Goal: Task Accomplishment & Management: Use online tool/utility

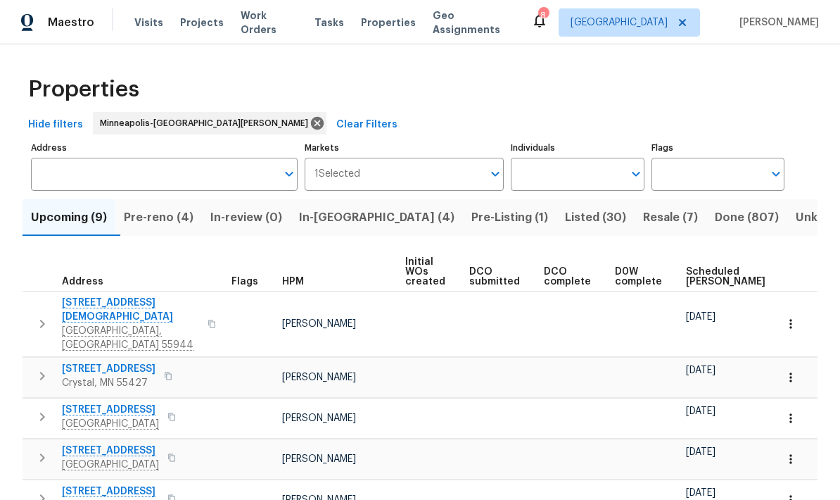
click at [156, 224] on span "Pre-reno (4)" at bounding box center [159, 218] width 70 height 20
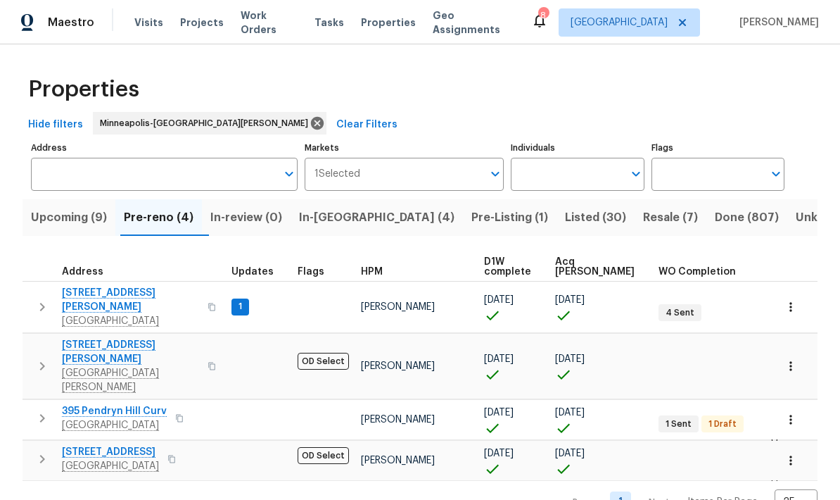
click at [75, 418] on span "[GEOGRAPHIC_DATA]" at bounding box center [114, 425] width 105 height 14
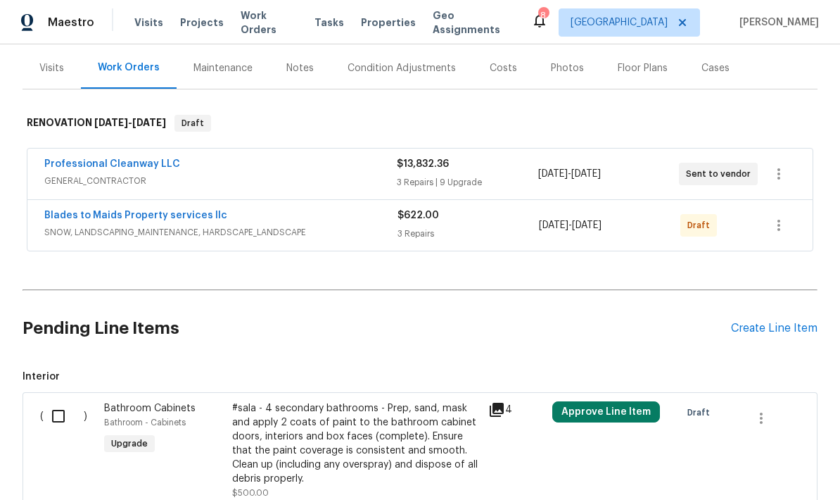
scroll to position [157, 0]
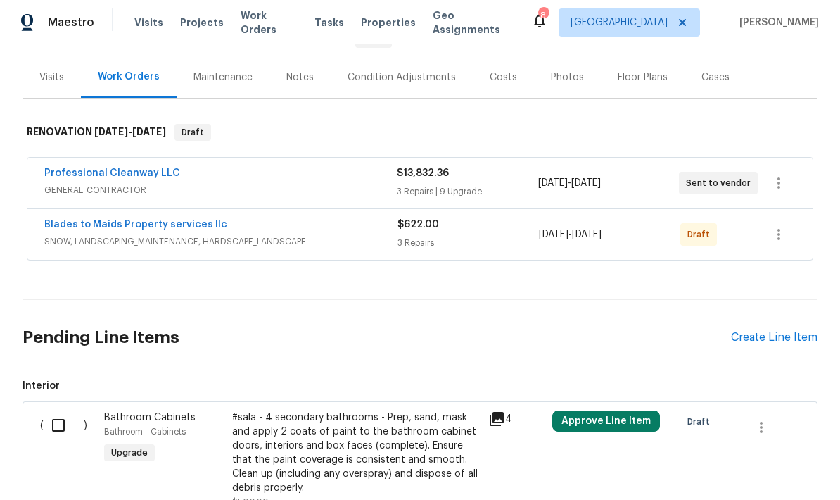
click at [64, 173] on link "Professional Cleanway LLC" at bounding box center [112, 173] width 136 height 10
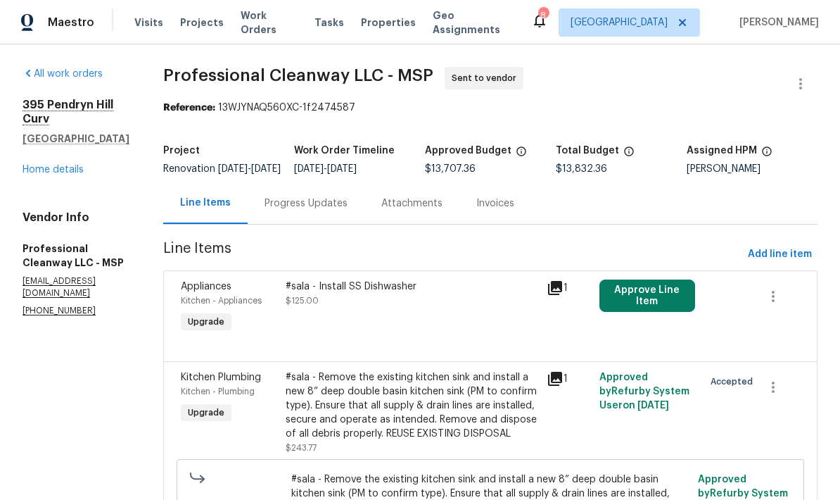
click at [37, 166] on link "Home details" at bounding box center [53, 170] width 61 height 10
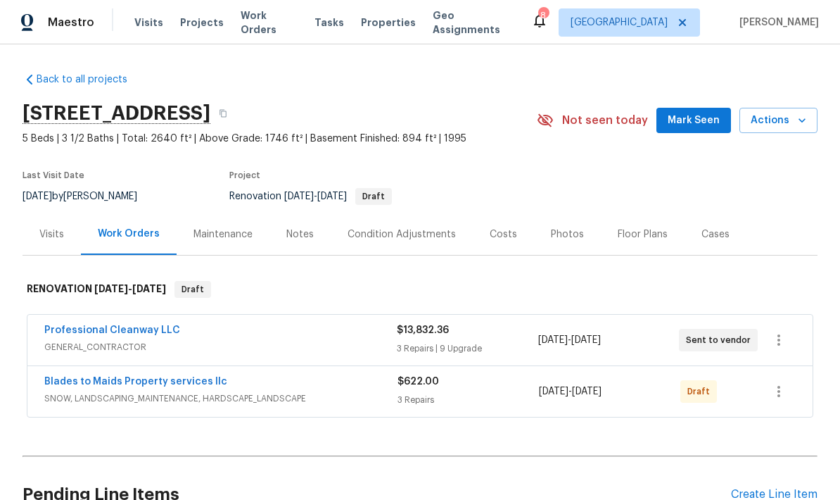
click at [711, 407] on div "Draft" at bounding box center [716, 391] width 70 height 34
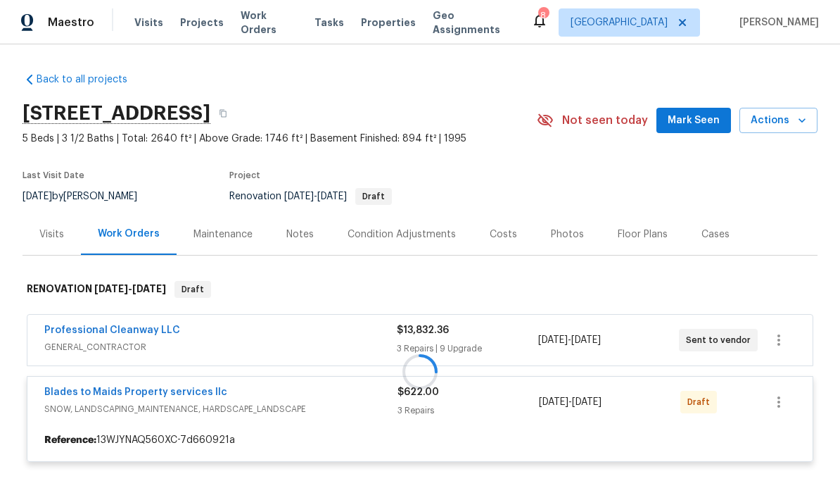
click at [773, 401] on div at bounding box center [420, 371] width 795 height 209
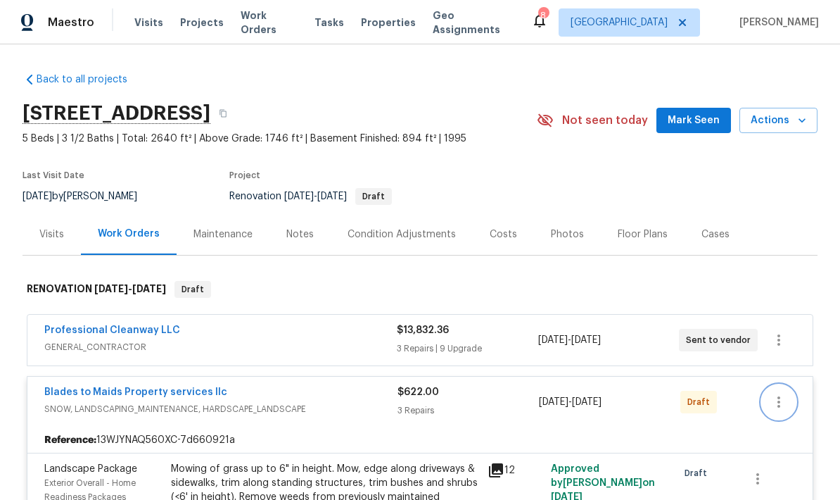
click at [783, 400] on icon "button" at bounding box center [779, 401] width 17 height 17
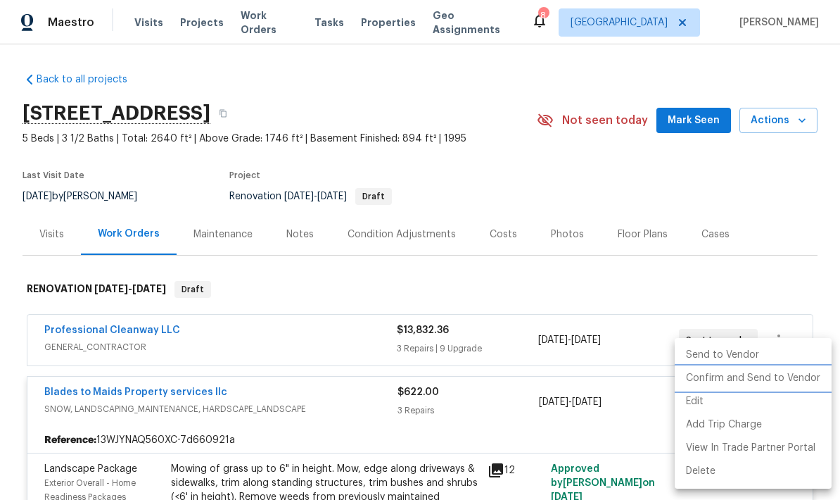
click at [701, 375] on li "Confirm and Send to Vendor" at bounding box center [753, 378] width 157 height 23
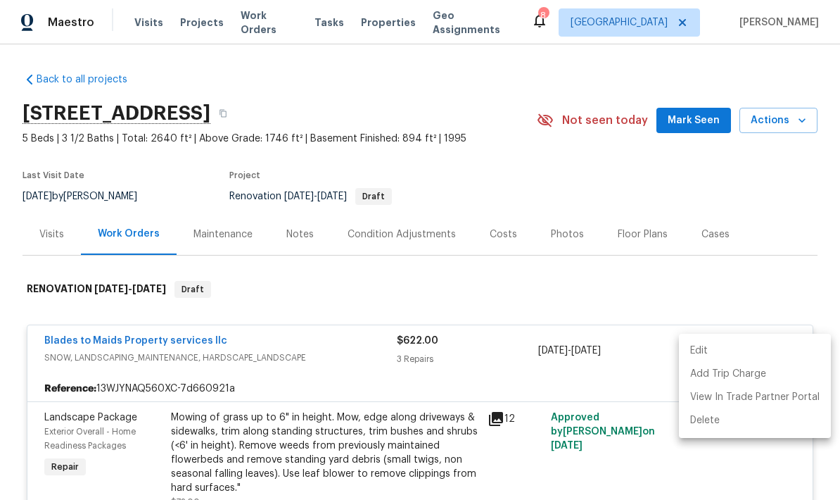
click at [28, 310] on div at bounding box center [420, 250] width 840 height 500
